Goal: Task Accomplishment & Management: Use online tool/utility

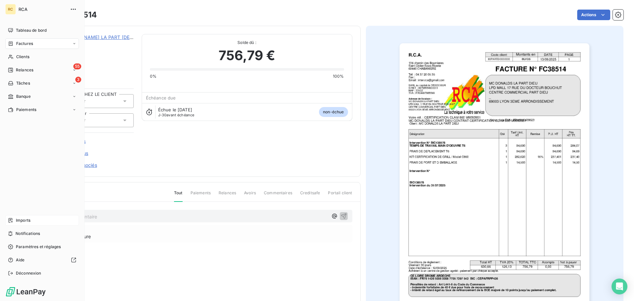
click at [26, 221] on span "Imports" at bounding box center [23, 220] width 15 height 6
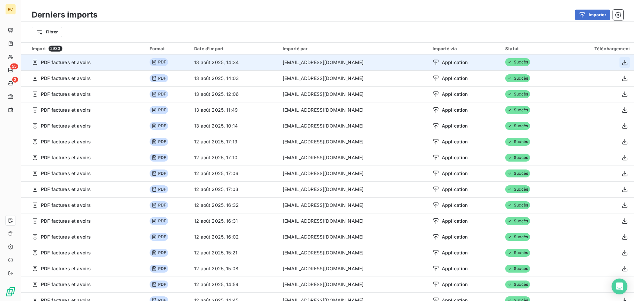
click at [622, 65] on icon "button" at bounding box center [625, 62] width 7 height 7
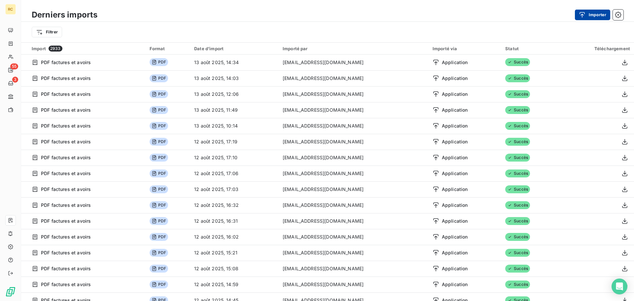
click at [585, 17] on icon "button" at bounding box center [582, 15] width 7 height 7
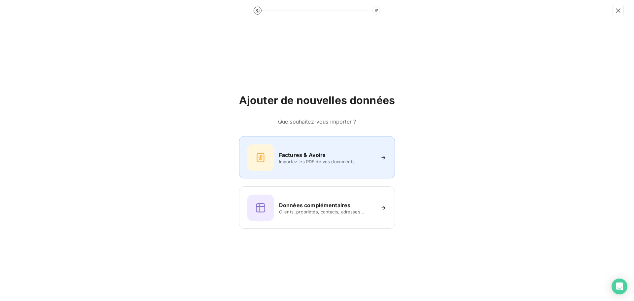
click at [354, 163] on span "Importez les PDF de vos documents" at bounding box center [327, 161] width 96 height 5
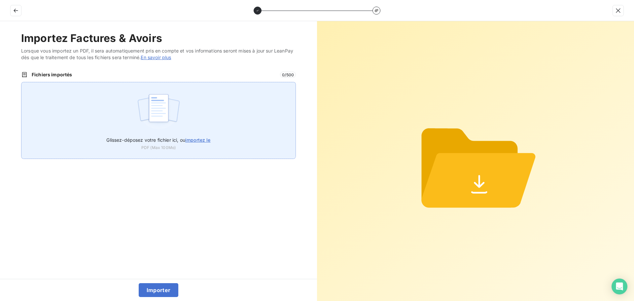
click at [88, 121] on div "Glissez-déposez votre fichier ici, ou importez le PDF (Max 100Mo)" at bounding box center [158, 120] width 275 height 77
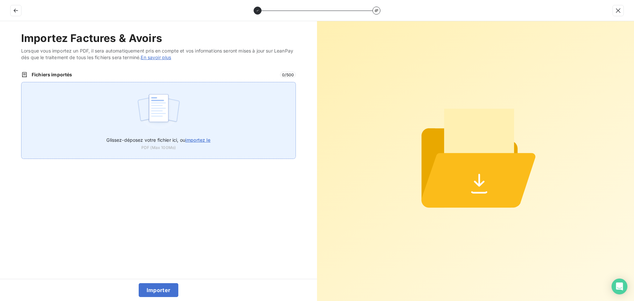
type input "C:\fakepath\FC38515.pdf"
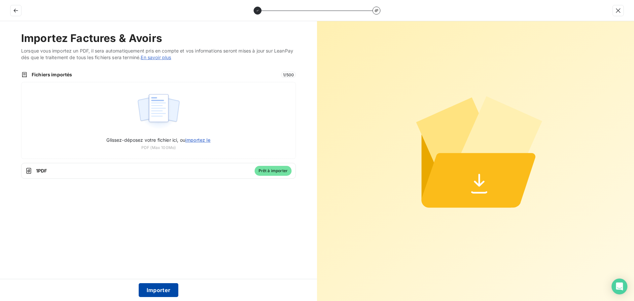
click at [154, 286] on button "Importer" at bounding box center [159, 290] width 40 height 14
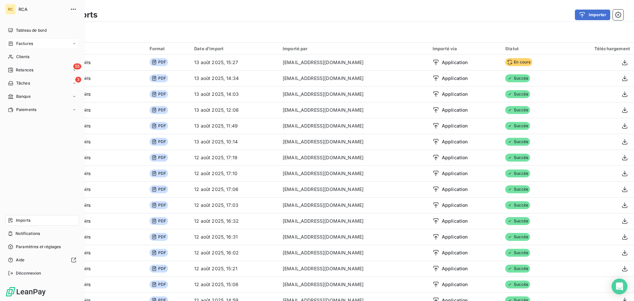
click at [9, 41] on icon at bounding box center [11, 43] width 6 height 5
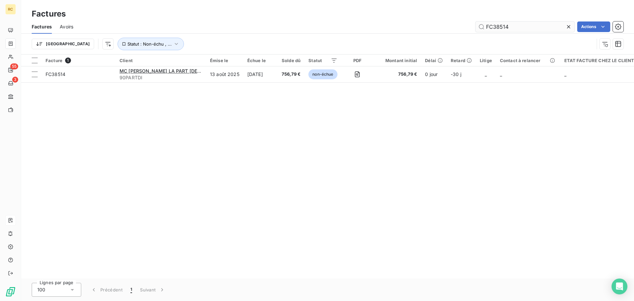
click at [513, 24] on input "FC38514" at bounding box center [525, 26] width 99 height 11
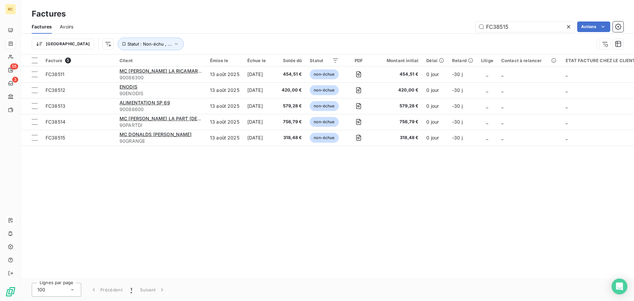
type input "FC38515"
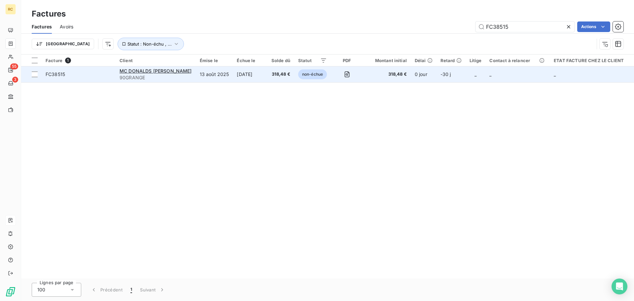
click at [61, 73] on span "FC38515" at bounding box center [55, 74] width 19 height 6
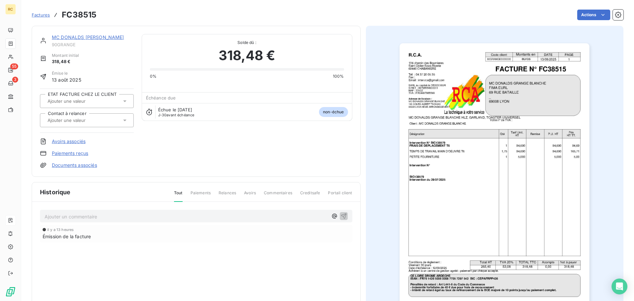
click at [67, 166] on link "Documents associés" at bounding box center [74, 165] width 45 height 7
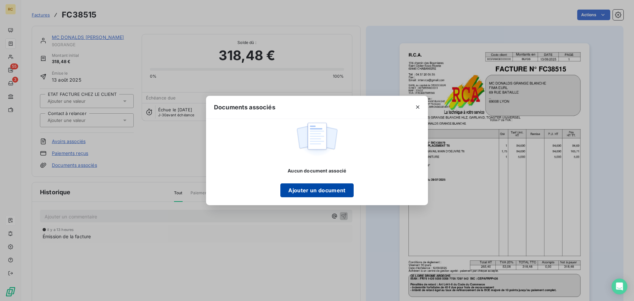
click at [316, 190] on button "Ajouter un document" at bounding box center [316, 190] width 73 height 14
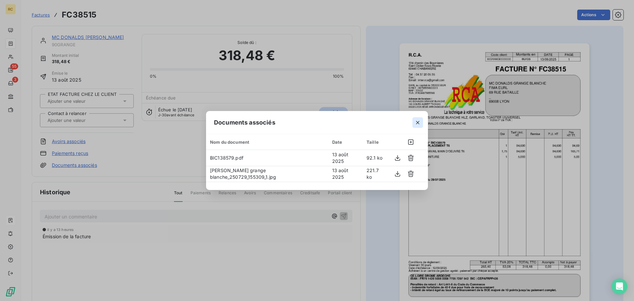
click at [418, 125] on icon "button" at bounding box center [418, 122] width 7 height 7
